Goal: Information Seeking & Learning: Learn about a topic

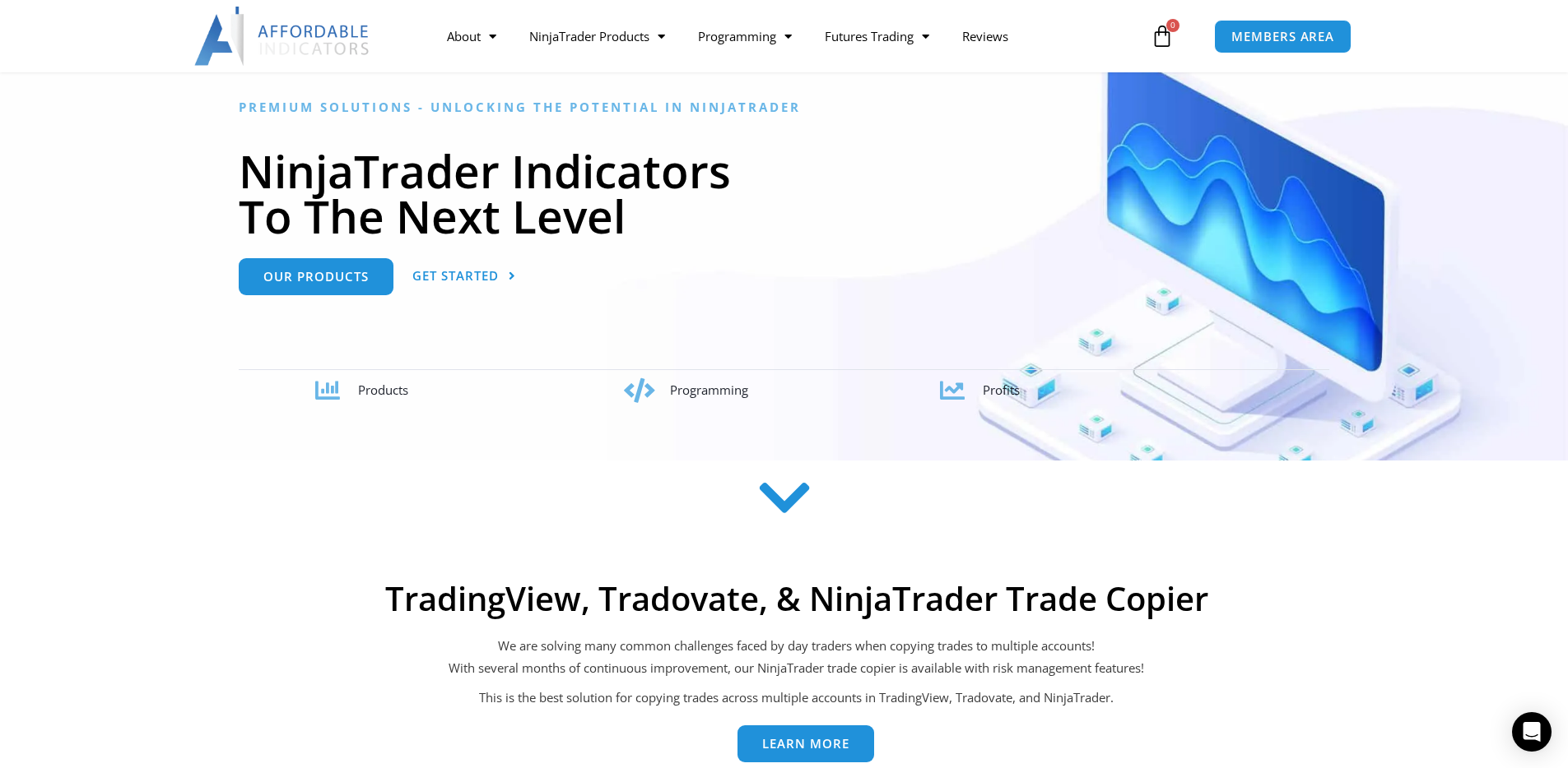
scroll to position [154, 0]
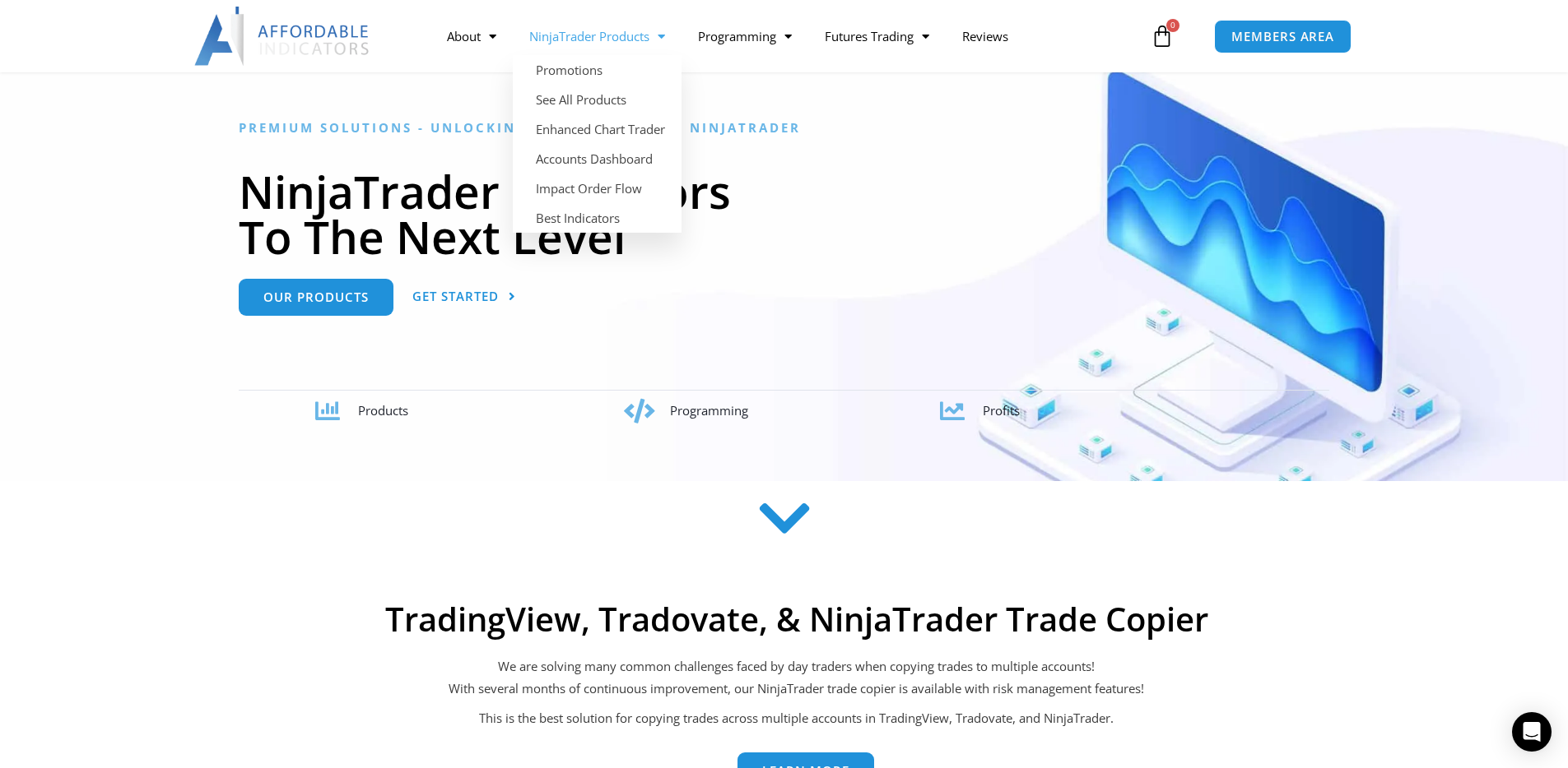
click at [637, 40] on link "NinjaTrader Products" at bounding box center [597, 36] width 168 height 38
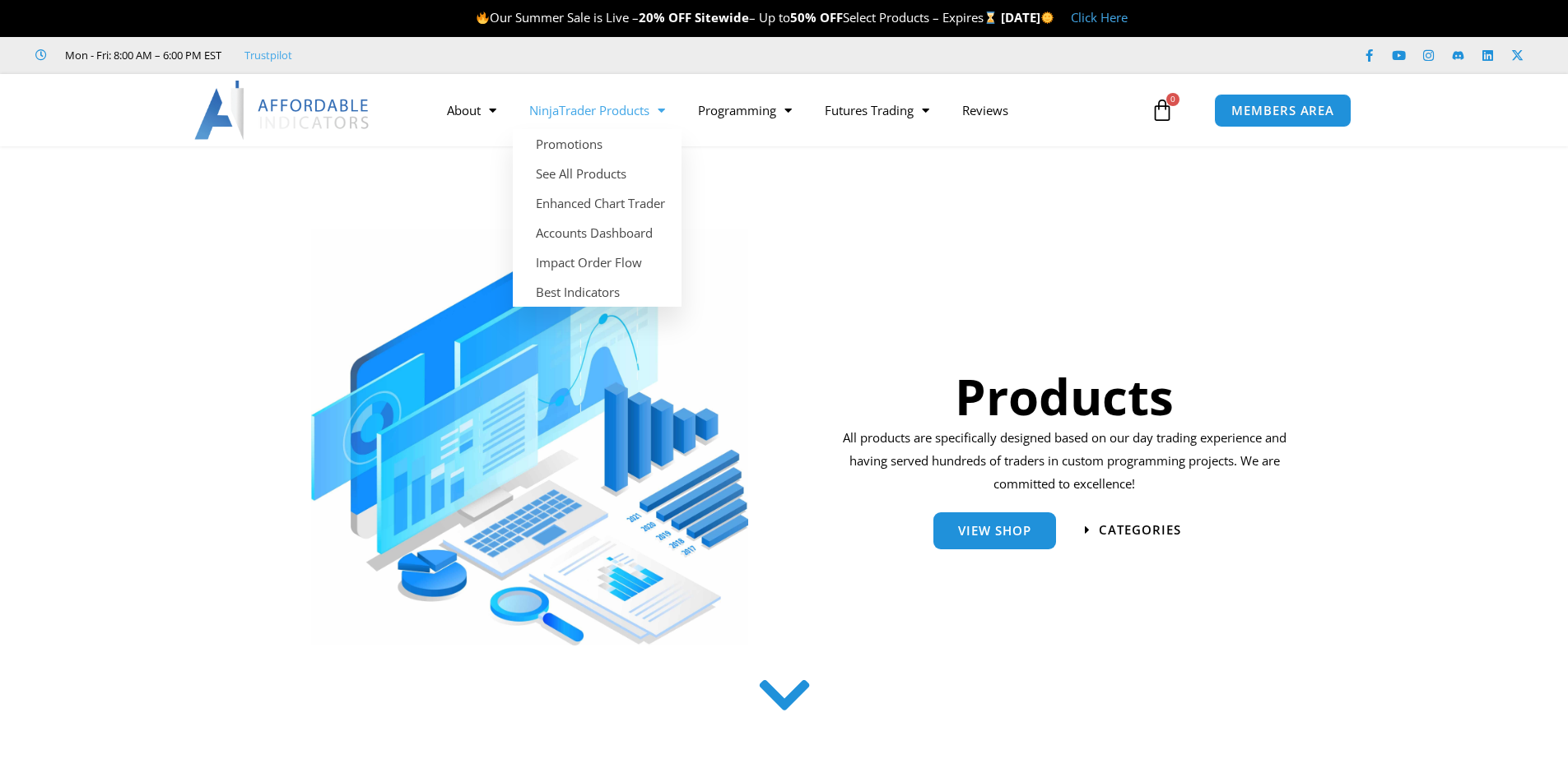
click at [634, 120] on link "NinjaTrader Products" at bounding box center [597, 110] width 168 height 38
click at [886, 303] on div "Products" at bounding box center [1064, 347] width 455 height 127
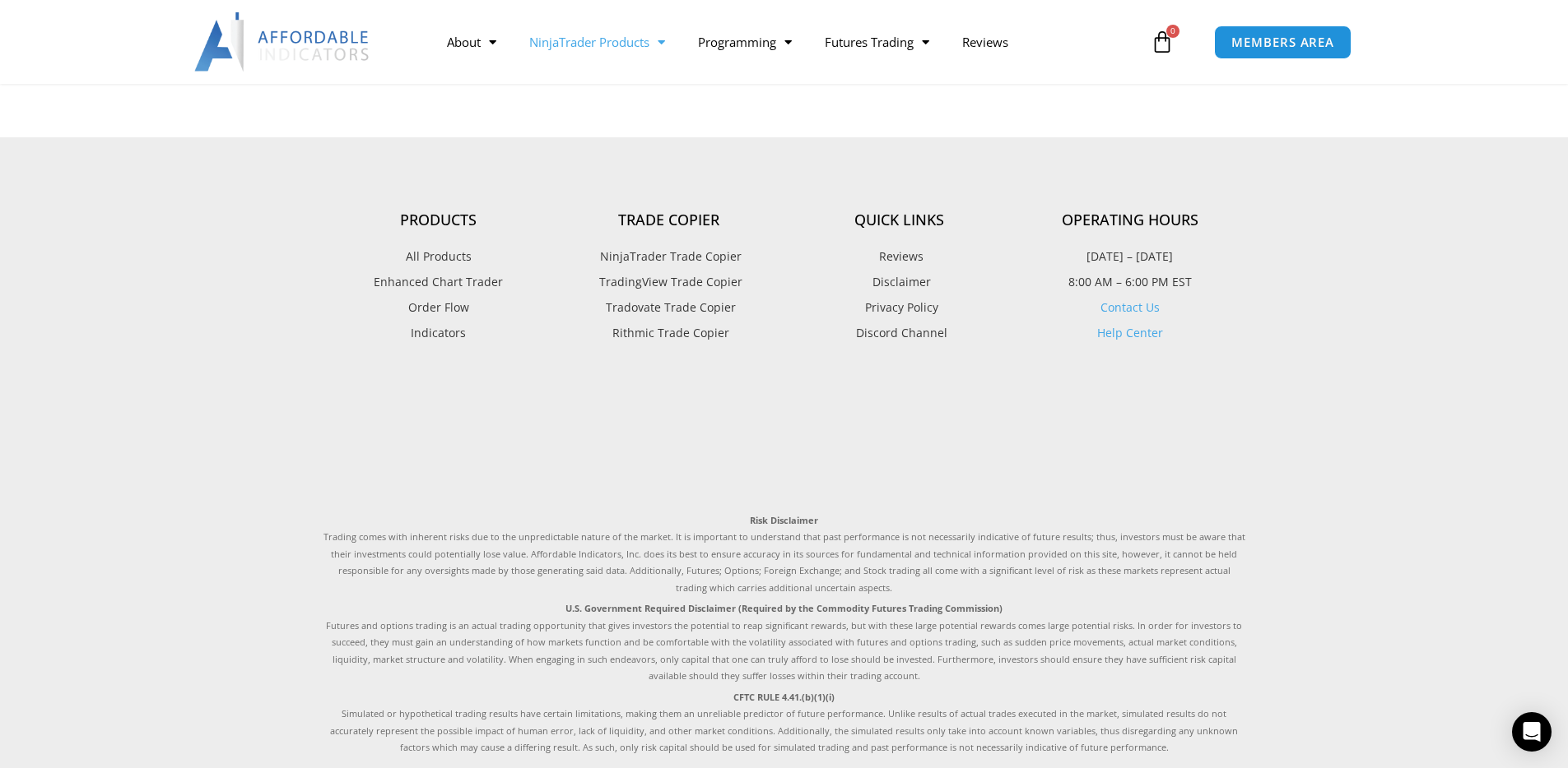
scroll to position [2136, 0]
click at [710, 332] on span "Rithmic Trade Copier" at bounding box center [668, 330] width 121 height 21
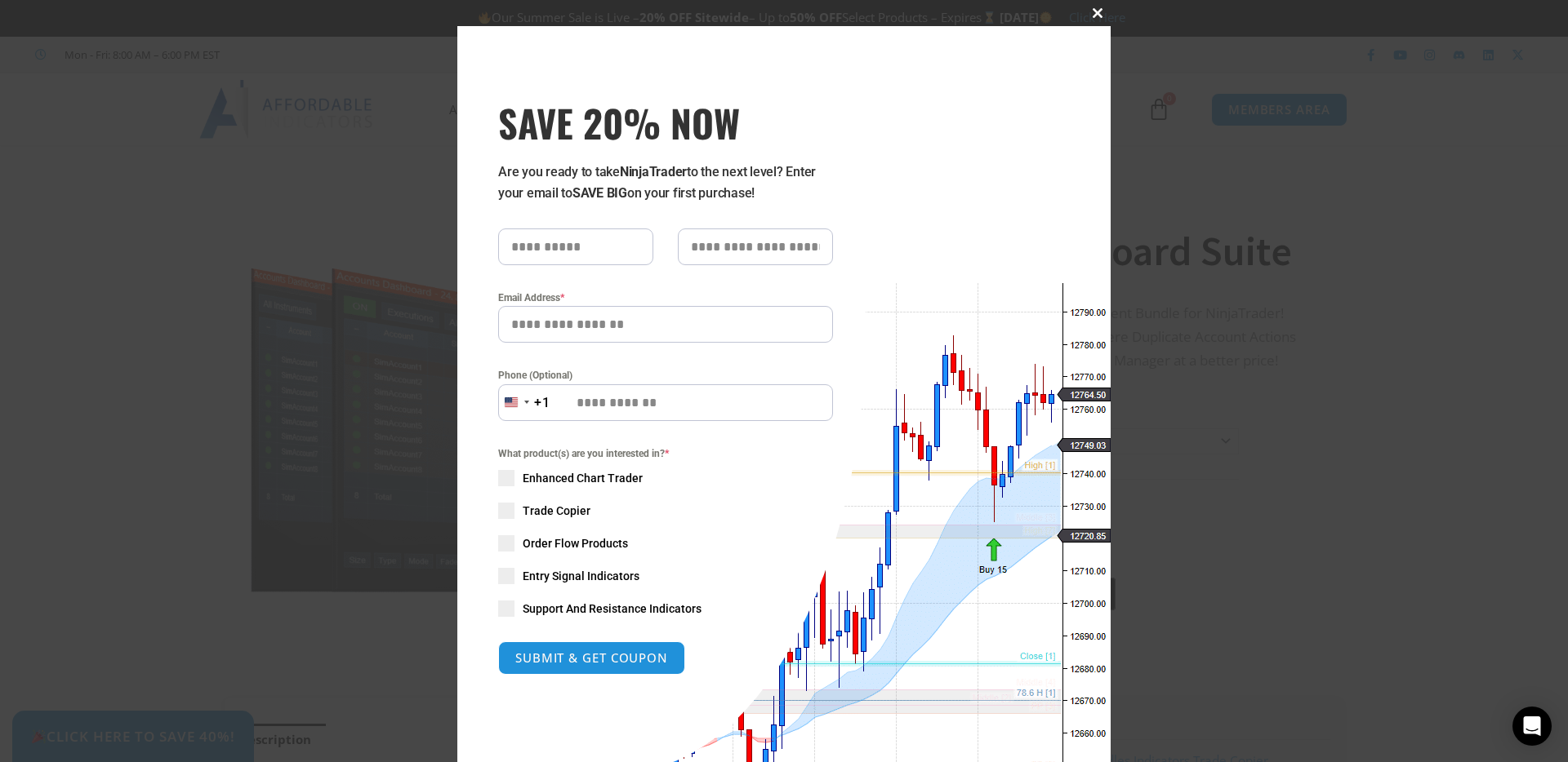
click at [1089, 11] on span at bounding box center [1098, 13] width 26 height 10
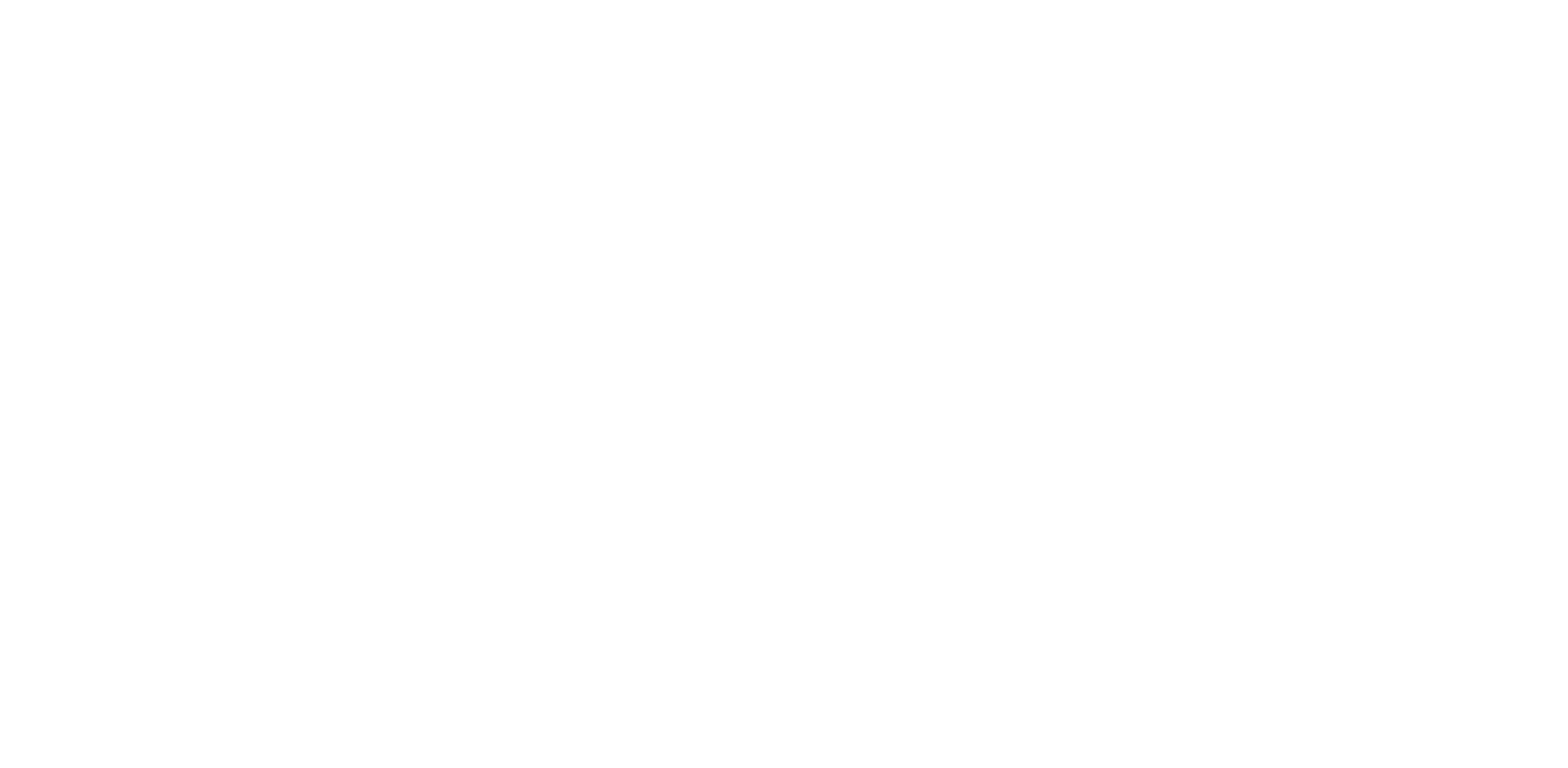
scroll to position [2161, 0]
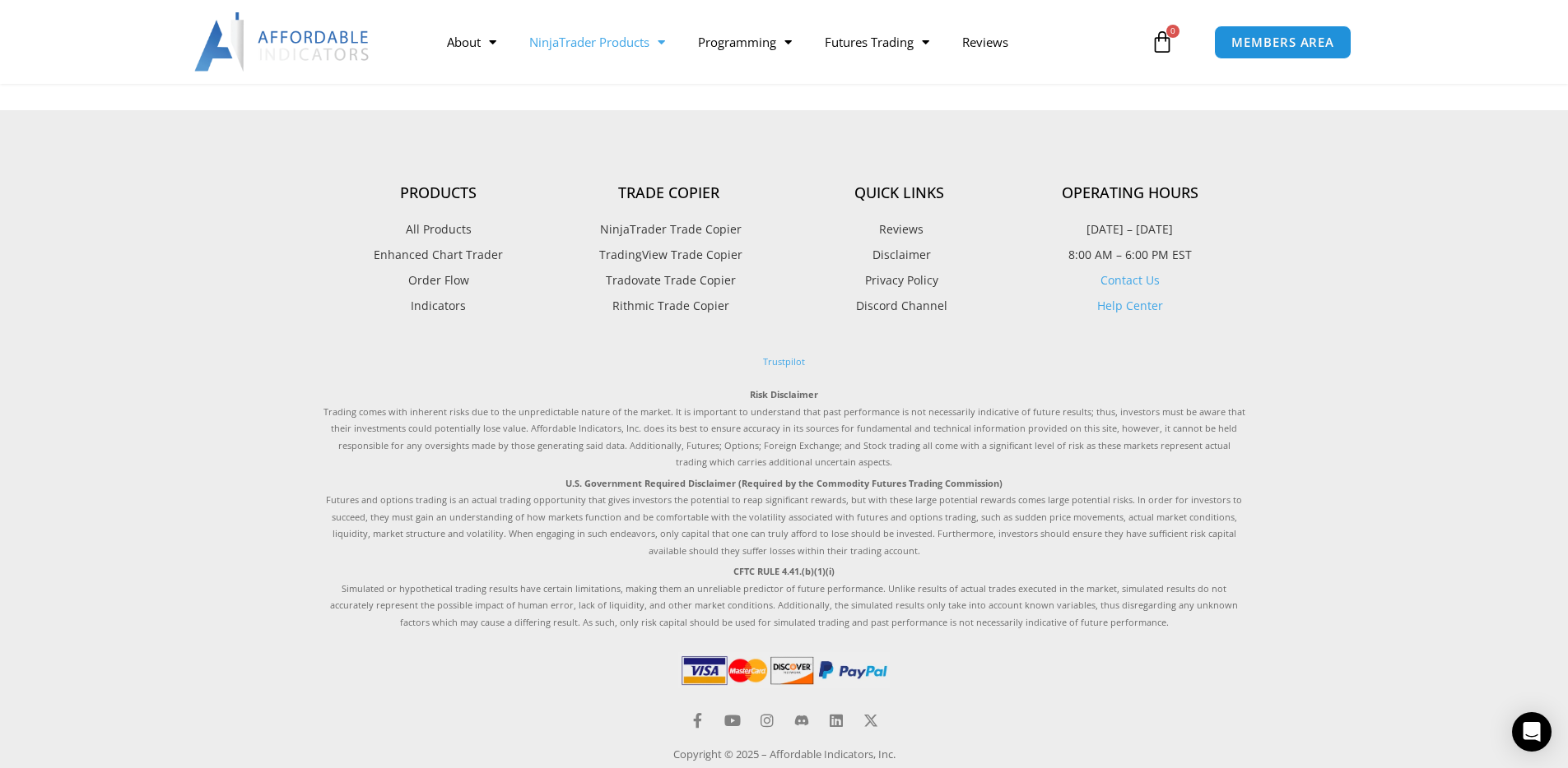
click at [680, 278] on span "Tradovate Trade Copier" at bounding box center [668, 280] width 134 height 21
